Goal: Complete application form

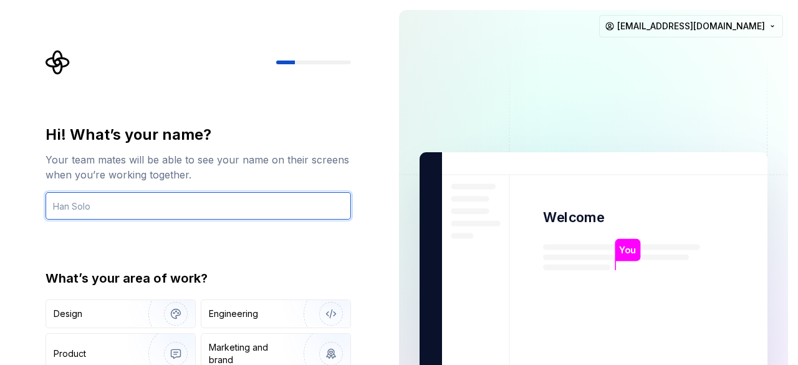
click at [221, 205] on input "text" at bounding box center [197, 205] width 305 height 27
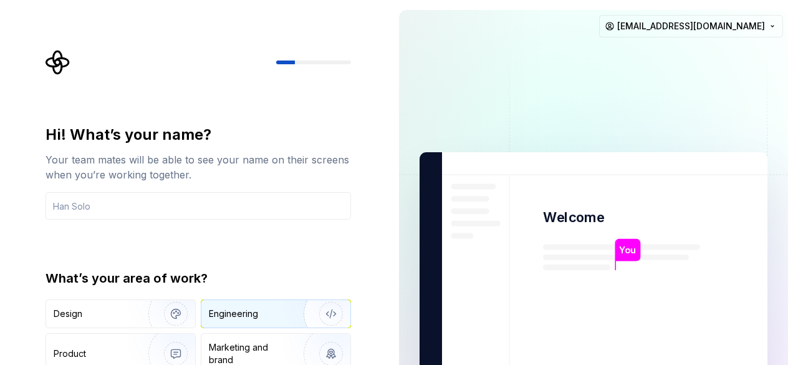
click at [222, 307] on div "Engineering" at bounding box center [233, 313] width 49 height 12
click at [276, 312] on div "Engineering" at bounding box center [265, 313] width 112 height 12
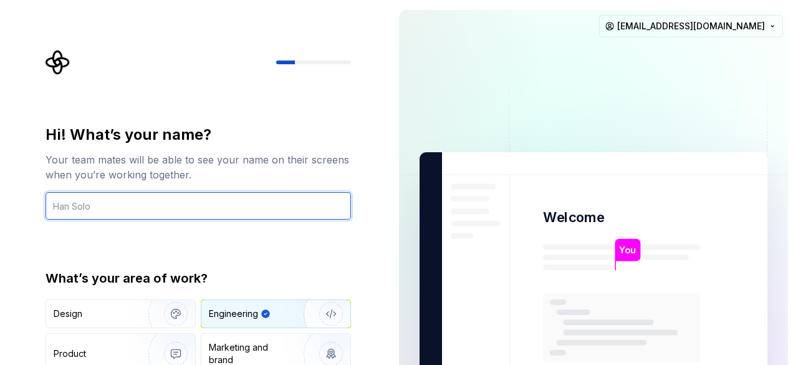
click at [205, 203] on input "text" at bounding box center [197, 205] width 305 height 27
type input "Sherin"
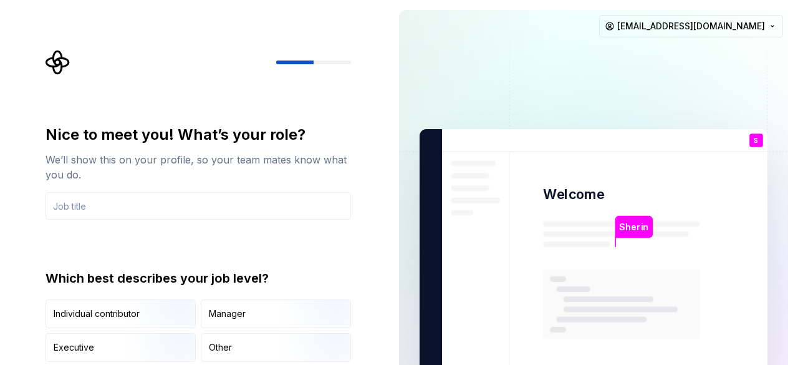
click at [755, 97] on img at bounding box center [593, 258] width 505 height 589
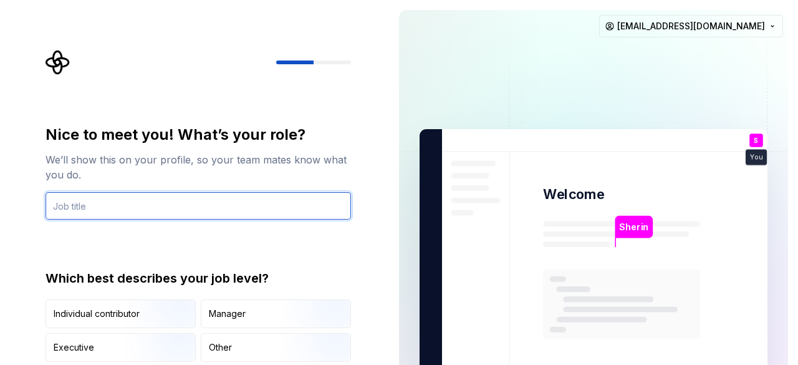
click at [330, 199] on input "text" at bounding box center [197, 205] width 305 height 27
type input "developer"
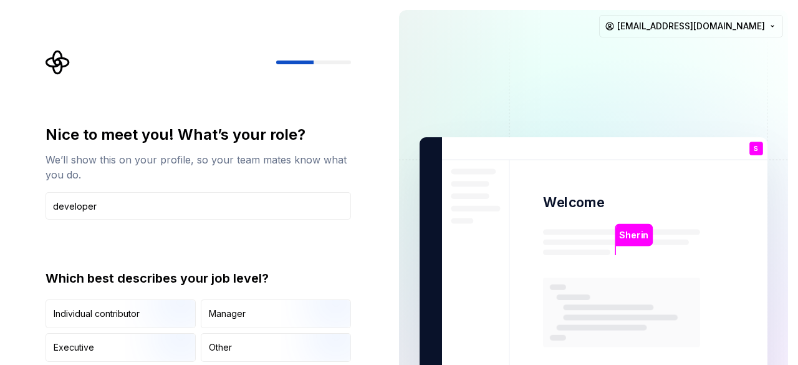
click at [575, 148] on img at bounding box center [593, 266] width 505 height 589
click at [581, 208] on p "Welcome" at bounding box center [573, 202] width 61 height 18
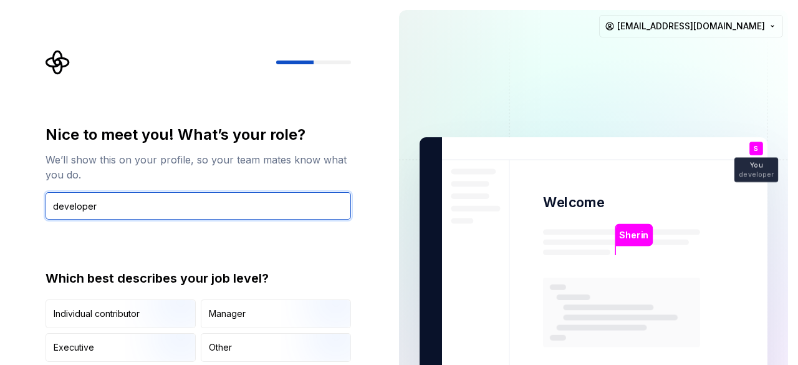
click at [299, 201] on input "developer" at bounding box center [197, 205] width 305 height 27
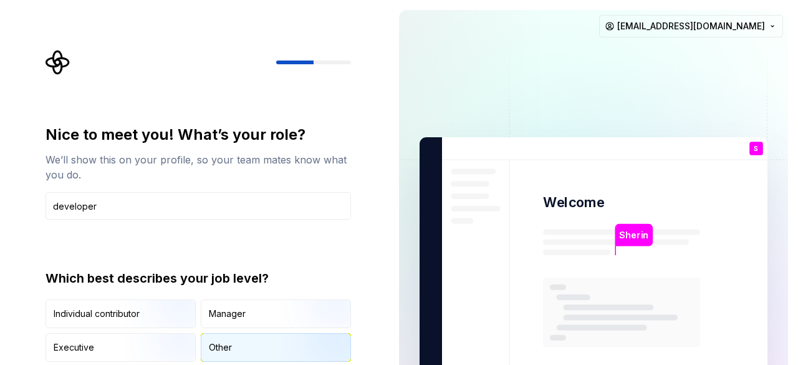
click at [211, 350] on div "Other" at bounding box center [220, 347] width 23 height 12
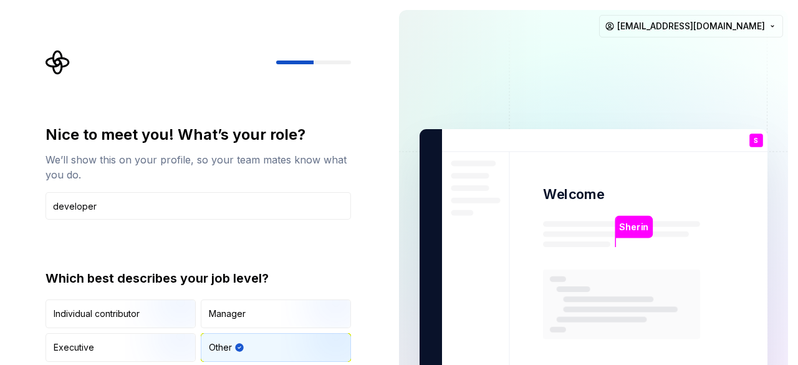
type button "Other"
click at [564, 226] on img at bounding box center [593, 258] width 505 height 589
click at [335, 59] on div at bounding box center [197, 62] width 305 height 25
drag, startPoint x: 302, startPoint y: 142, endPoint x: 609, endPoint y: 26, distance: 327.8
click at [609, 26] on img at bounding box center [593, 258] width 505 height 589
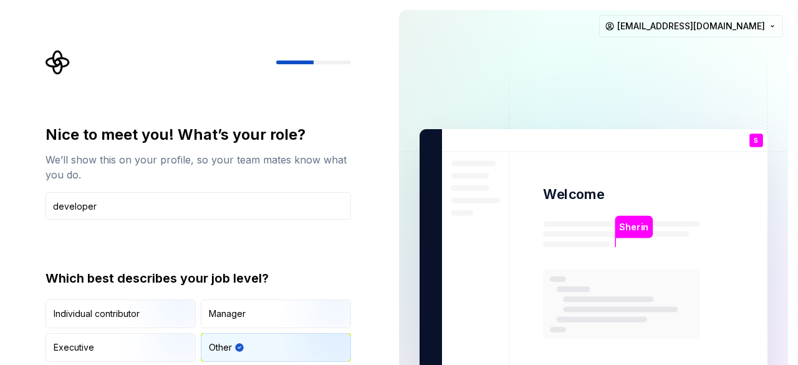
click at [609, 26] on img at bounding box center [593, 258] width 505 height 589
click at [619, 230] on p "Sherin" at bounding box center [633, 227] width 29 height 14
click at [644, 226] on p "Sherin" at bounding box center [633, 227] width 29 height 14
click at [276, 335] on div "Other" at bounding box center [275, 346] width 149 height 27
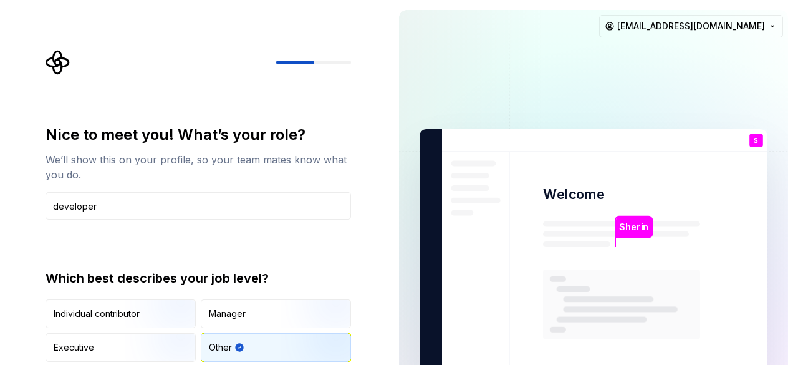
click at [276, 335] on div "Other" at bounding box center [275, 346] width 149 height 27
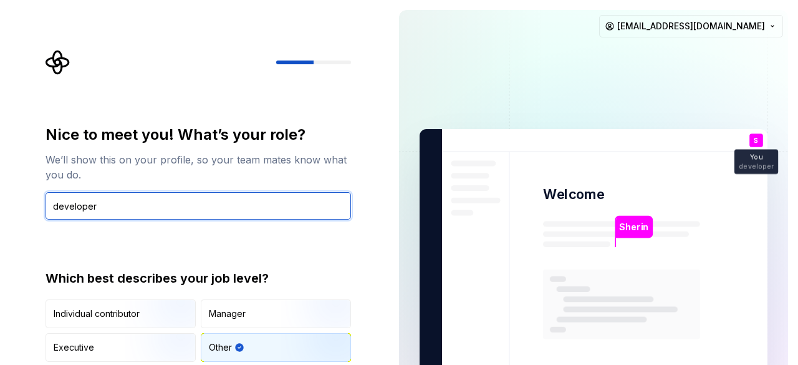
click at [269, 210] on input "developer" at bounding box center [197, 205] width 305 height 27
